Goal: Information Seeking & Learning: Find specific fact

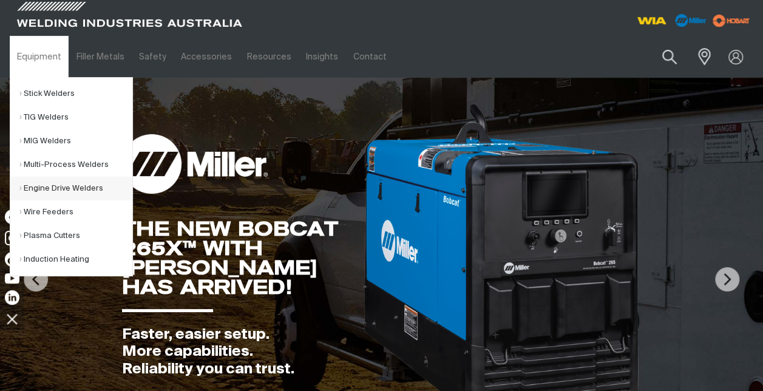
click at [44, 186] on link "Engine Drive Welders" at bounding box center [75, 189] width 113 height 24
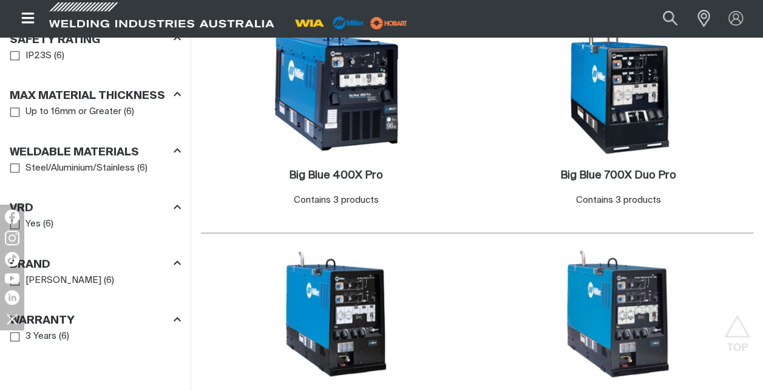
scroll to position [789, 0]
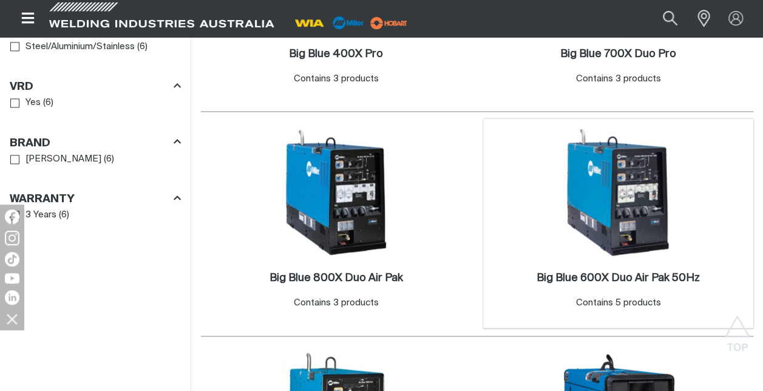
click at [604, 188] on img at bounding box center [618, 192] width 130 height 130
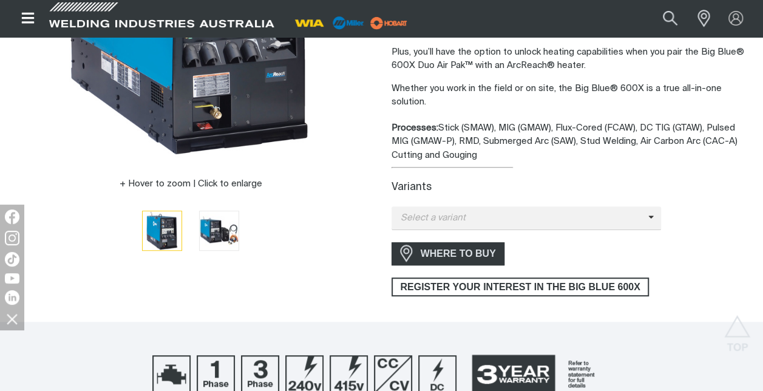
scroll to position [303, 0]
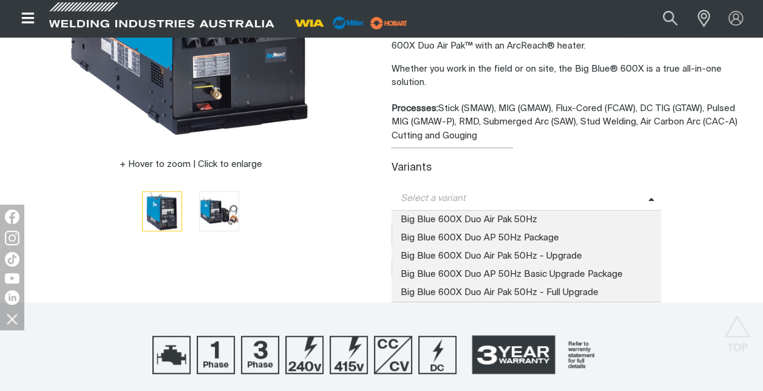
click at [649, 199] on icon at bounding box center [651, 199] width 6 height 9
click at [457, 216] on span "Big Blue 600X Duo Air Pak 50Hz" at bounding box center [526, 220] width 270 height 18
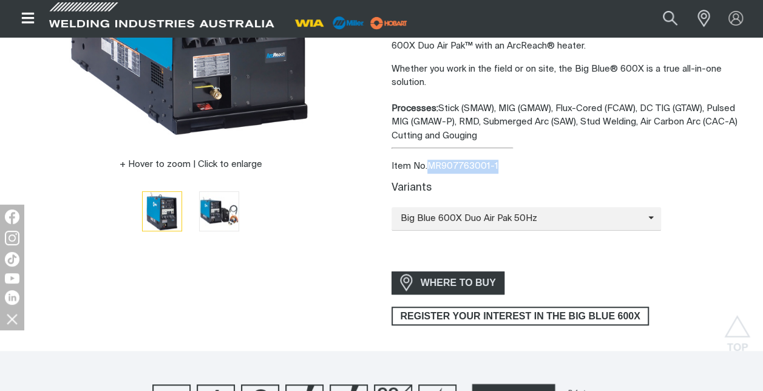
drag, startPoint x: 506, startPoint y: 162, endPoint x: 431, endPoint y: 160, distance: 74.7
click at [431, 160] on div "Item No. MR907763001-1" at bounding box center [572, 167] width 362 height 14
copy div "MR907763001-1"
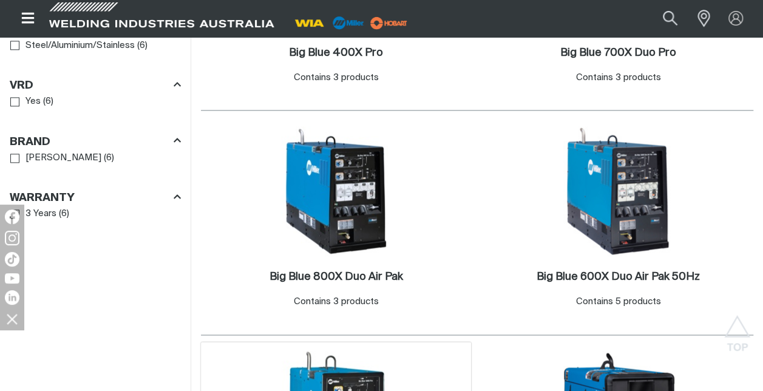
scroll to position [789, 0]
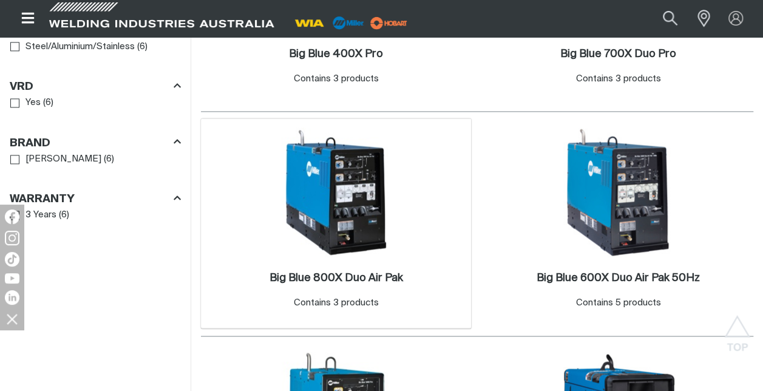
click at [346, 215] on img at bounding box center [336, 192] width 130 height 130
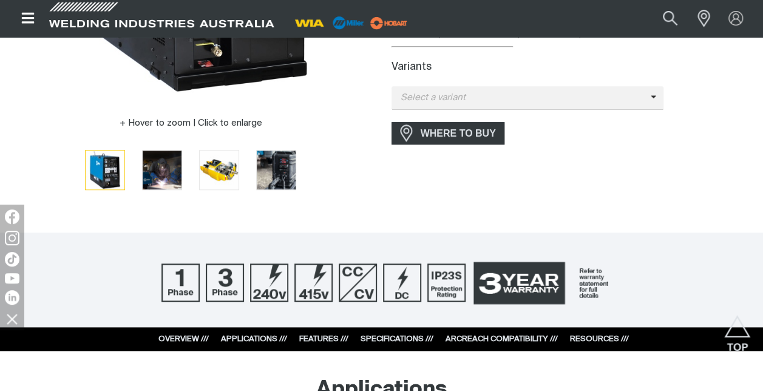
scroll to position [364, 0]
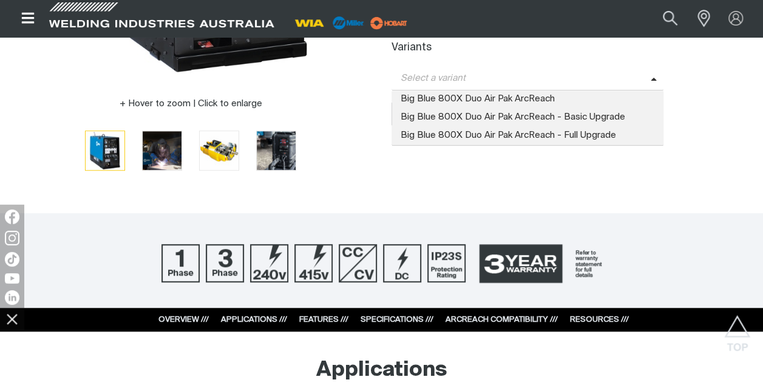
click at [653, 83] on span "Select a variant" at bounding box center [527, 79] width 272 height 24
click at [456, 100] on span "Big Blue 800X Duo Air Pak ArcReach" at bounding box center [527, 99] width 272 height 18
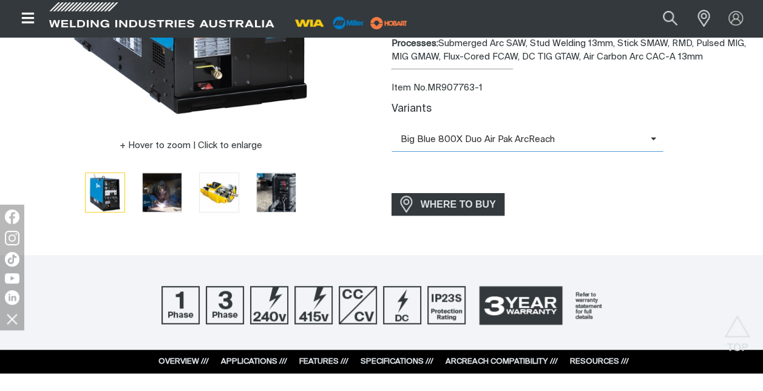
scroll to position [303, 0]
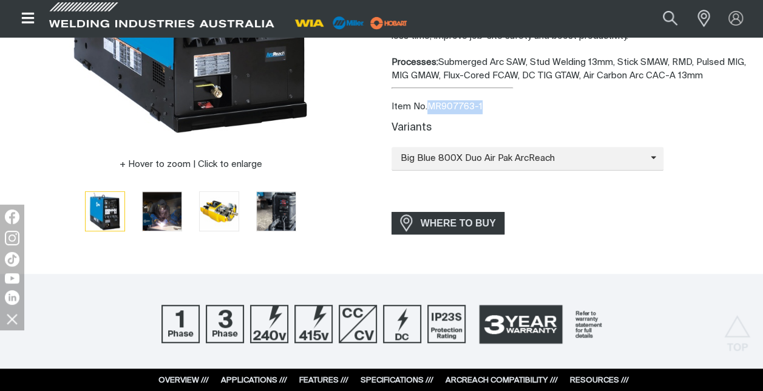
drag, startPoint x: 484, startPoint y: 101, endPoint x: 430, endPoint y: 97, distance: 54.1
click at [430, 97] on div "Big Blue 800X Duo Air Pak with ArcReach The Most Powerful Diesel Generator in t…" at bounding box center [572, 42] width 362 height 413
drag, startPoint x: 430, startPoint y: 97, endPoint x: 442, endPoint y: 102, distance: 12.5
copy div "MR907763-1"
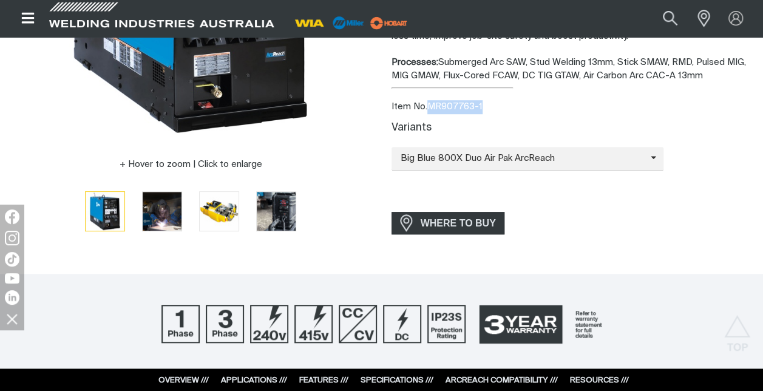
copy div "MR907763-1"
